Goal: Information Seeking & Learning: Learn about a topic

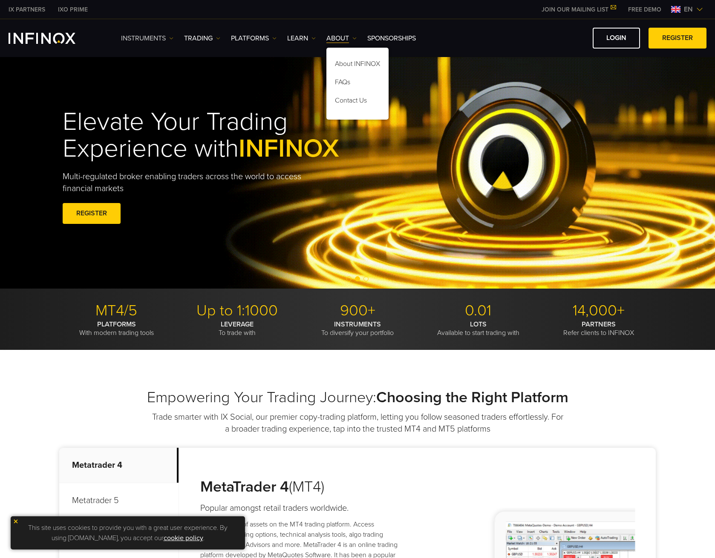
click at [161, 36] on link "Instruments" at bounding box center [147, 38] width 52 height 10
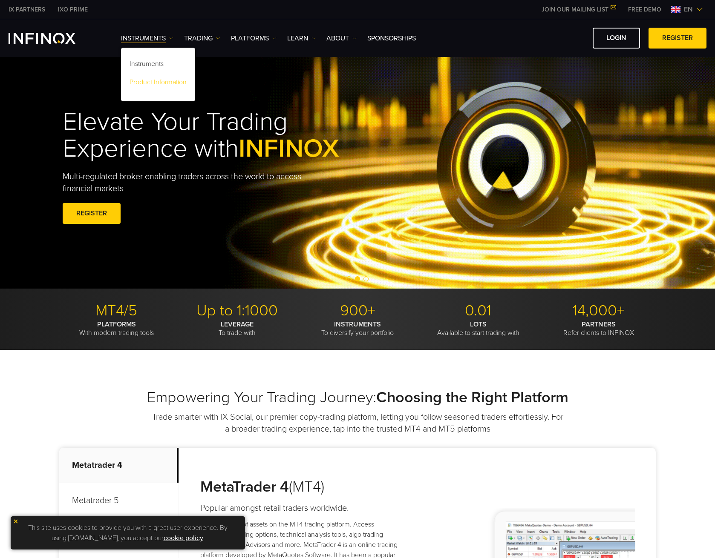
click at [152, 82] on link "Product Information" at bounding box center [158, 84] width 74 height 18
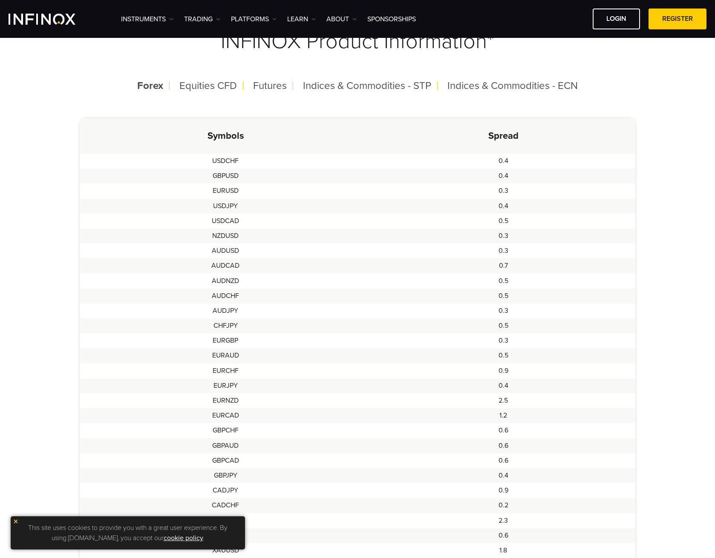
scroll to position [213, 0]
drag, startPoint x: 272, startPoint y: 84, endPoint x: 272, endPoint y: 89, distance: 5.1
click at [272, 84] on span "Futures" at bounding box center [270, 86] width 34 height 12
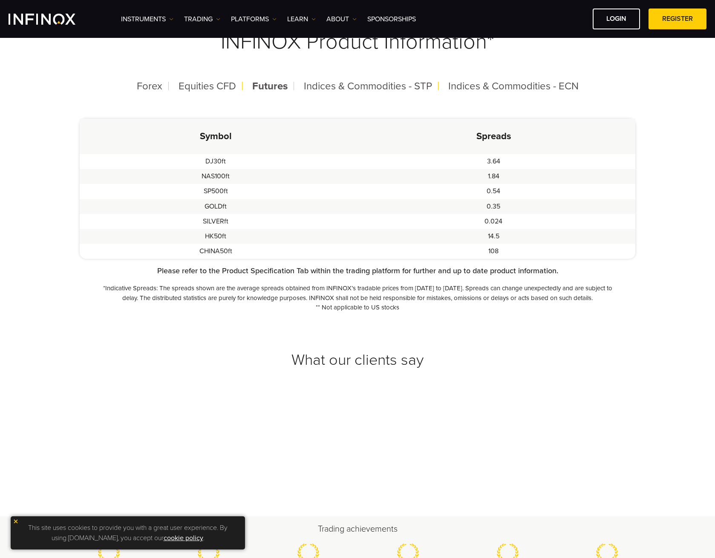
scroll to position [0, 0]
click at [344, 89] on span "Indices & Commodities - STP" at bounding box center [368, 86] width 128 height 12
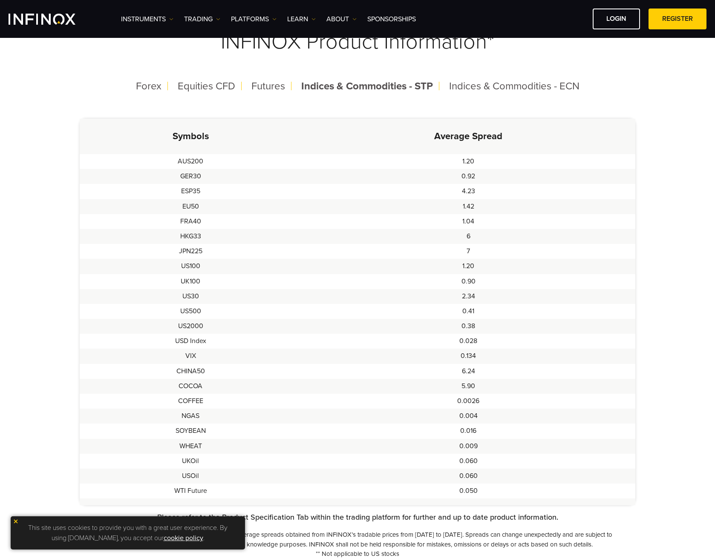
drag, startPoint x: 206, startPoint y: 384, endPoint x: 126, endPoint y: 421, distance: 88.1
click at [126, 421] on td "NGAS" at bounding box center [191, 416] width 222 height 15
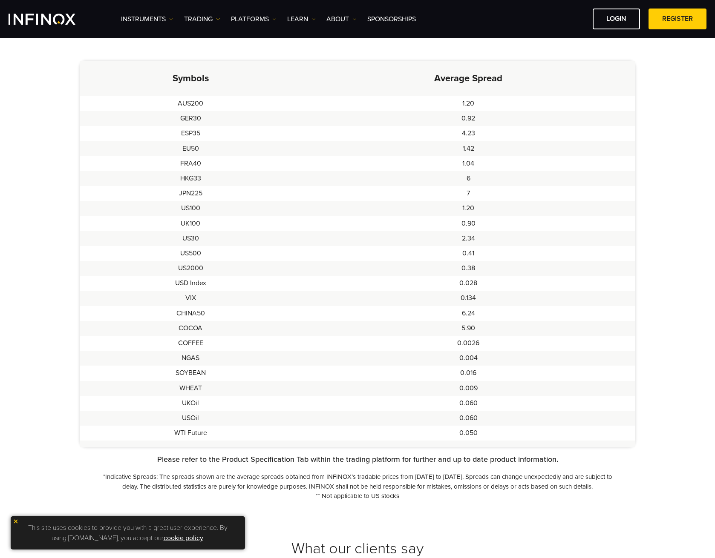
scroll to position [213, 0]
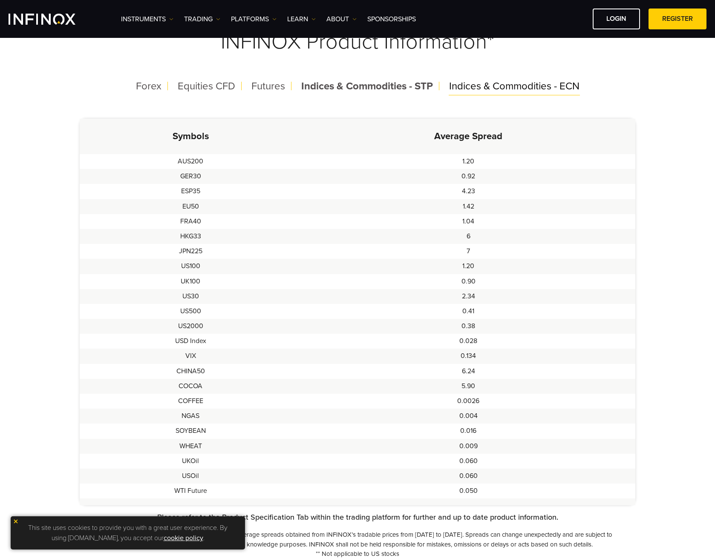
click at [502, 83] on span "Indices & Commodities - ECN" at bounding box center [514, 86] width 130 height 12
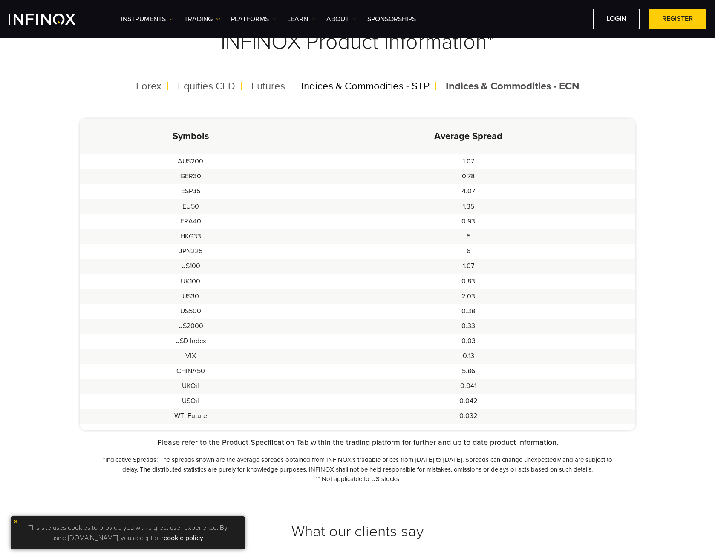
click at [382, 84] on span "Indices & Commodities - STP" at bounding box center [365, 86] width 128 height 12
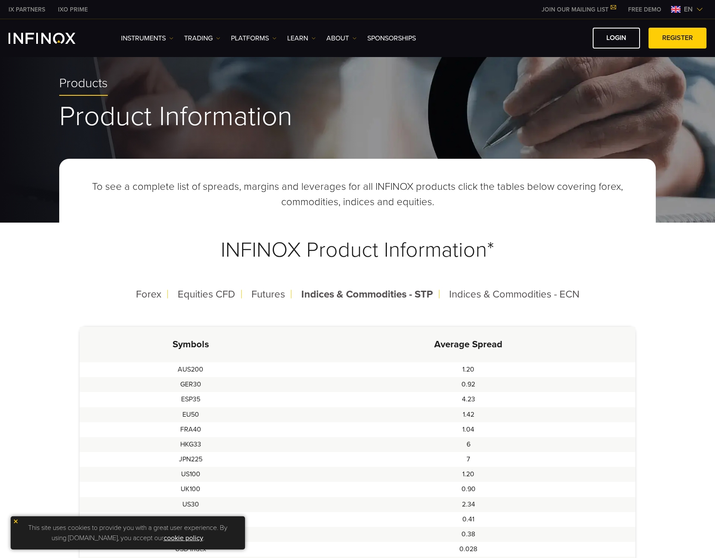
scroll to position [0, 0]
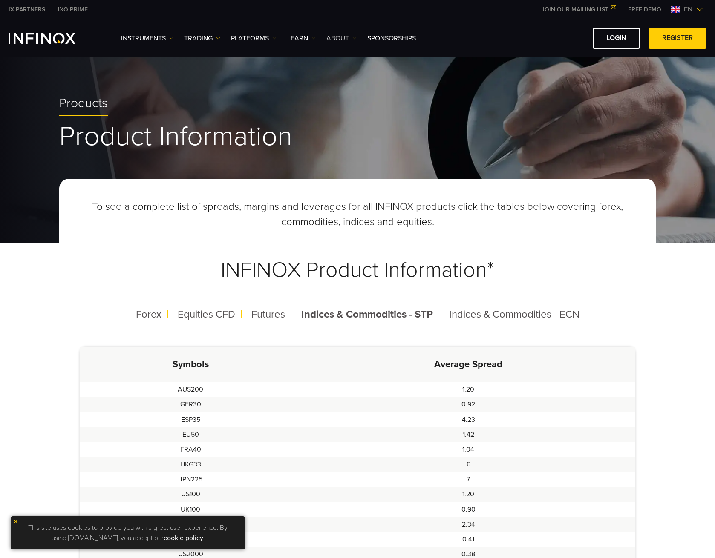
click at [340, 37] on link "ABOUT" at bounding box center [341, 38] width 30 height 10
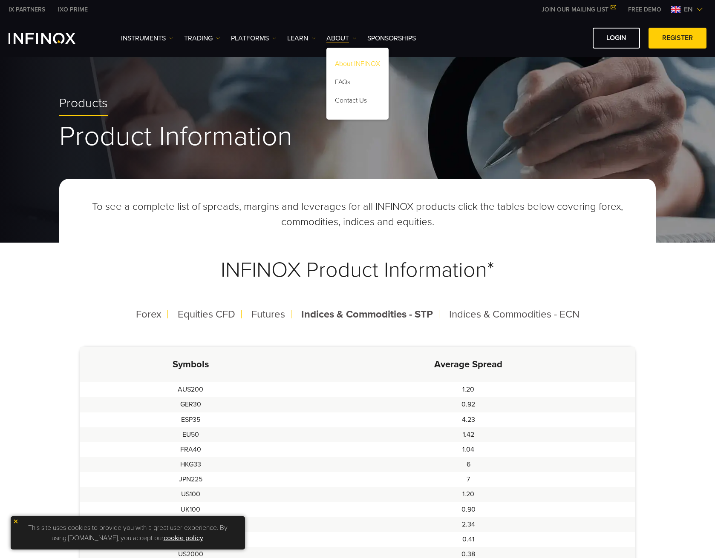
click at [355, 62] on link "About INFINOX" at bounding box center [357, 65] width 62 height 18
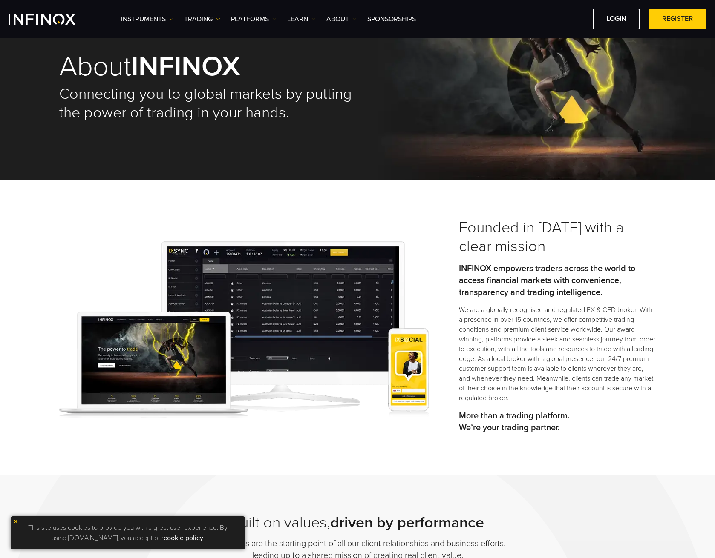
scroll to position [43, 0]
click at [200, 17] on link "TRADING" at bounding box center [202, 19] width 36 height 10
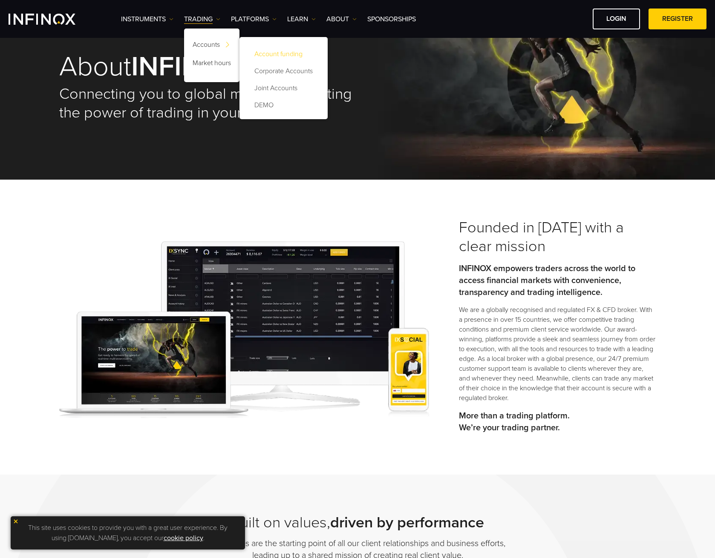
click at [276, 54] on link "Account funding" at bounding box center [283, 54] width 71 height 17
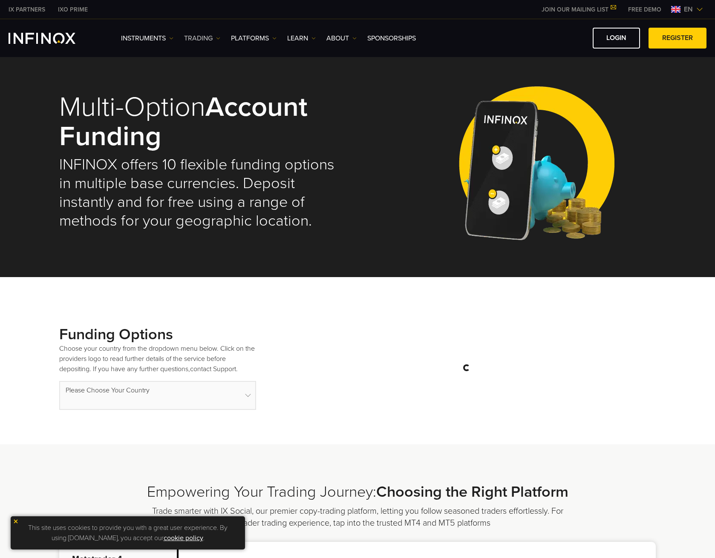
click at [202, 38] on link "TRADING" at bounding box center [202, 38] width 36 height 10
click at [164, 35] on link "Instruments" at bounding box center [147, 38] width 52 height 10
click at [164, 80] on link "Product Information" at bounding box center [158, 84] width 74 height 18
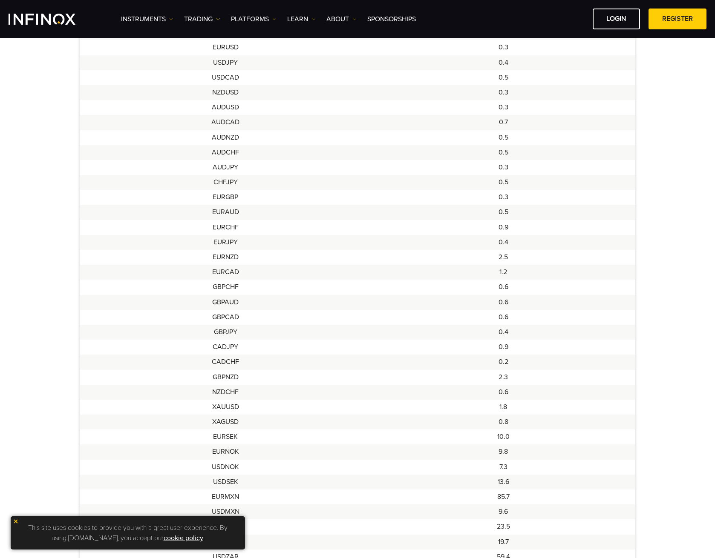
scroll to position [256, 0]
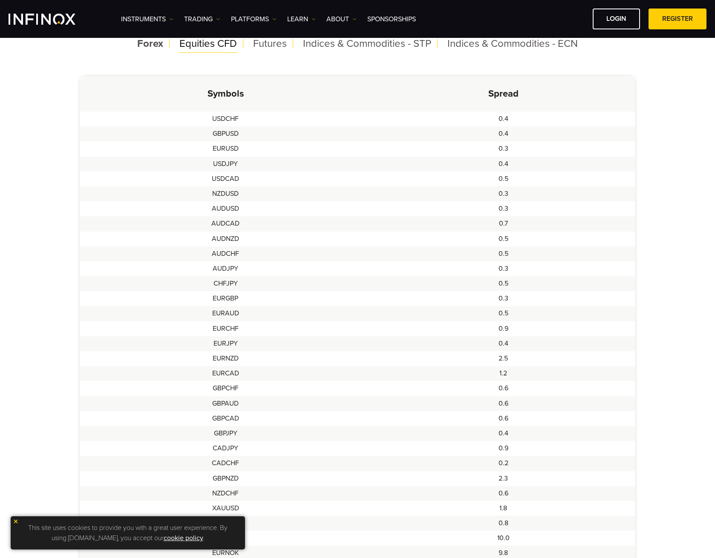
click at [203, 42] on span "Equities CFD" at bounding box center [207, 43] width 57 height 12
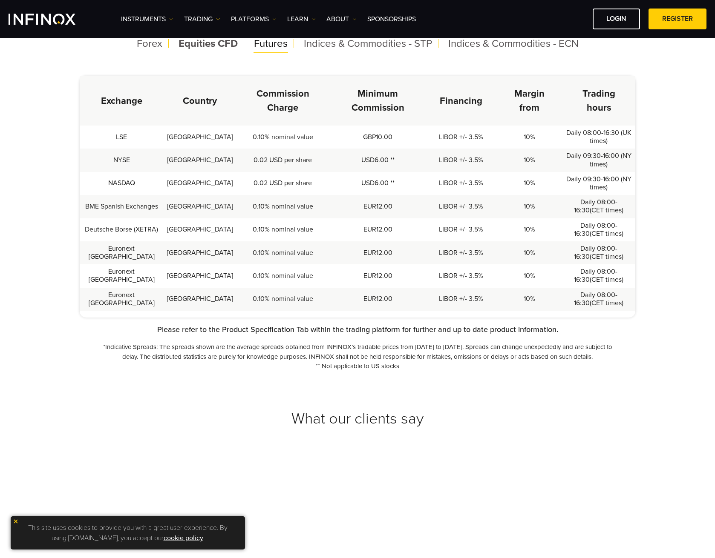
click at [264, 44] on span "Futures" at bounding box center [271, 43] width 34 height 12
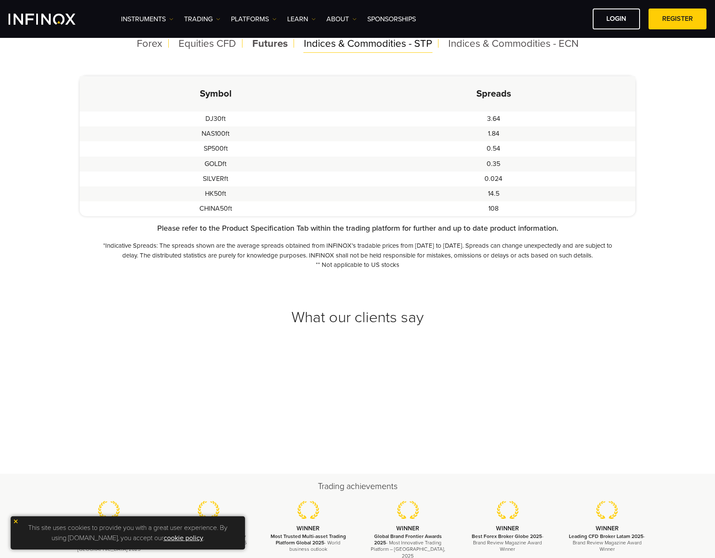
click at [316, 44] on span "Indices & Commodities - STP" at bounding box center [368, 43] width 128 height 12
